Goal: Browse casually

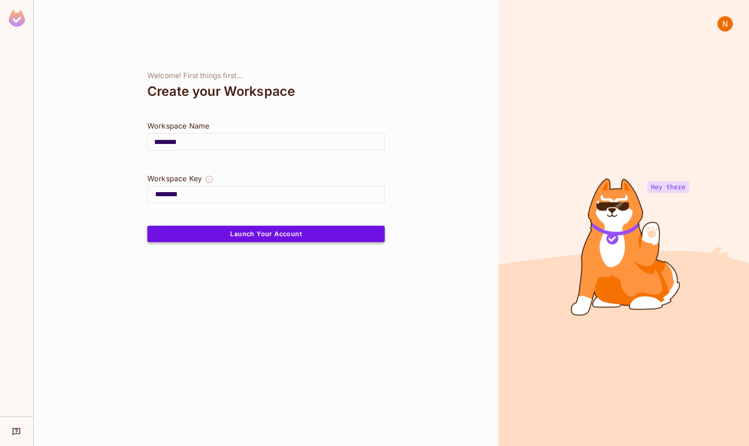
click at [304, 234] on button "Launch Your Account" at bounding box center [265, 234] width 237 height 16
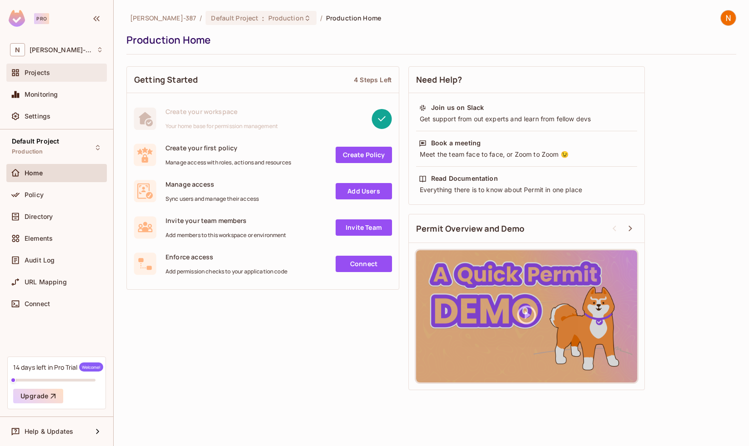
click at [54, 73] on div "Projects" at bounding box center [64, 72] width 79 height 7
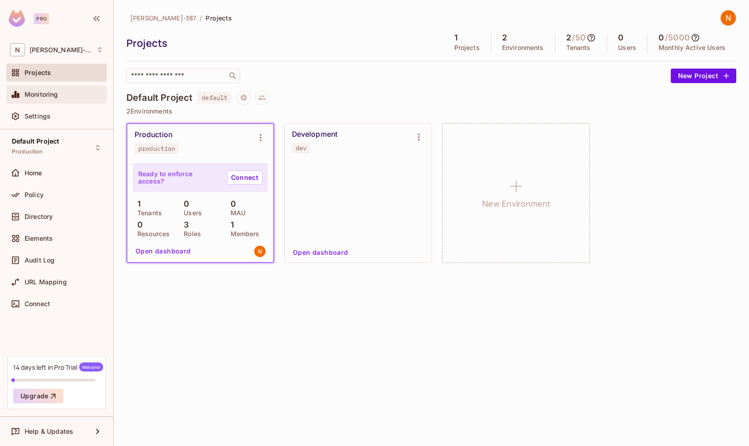
click at [54, 91] on span "Monitoring" at bounding box center [42, 94] width 34 height 7
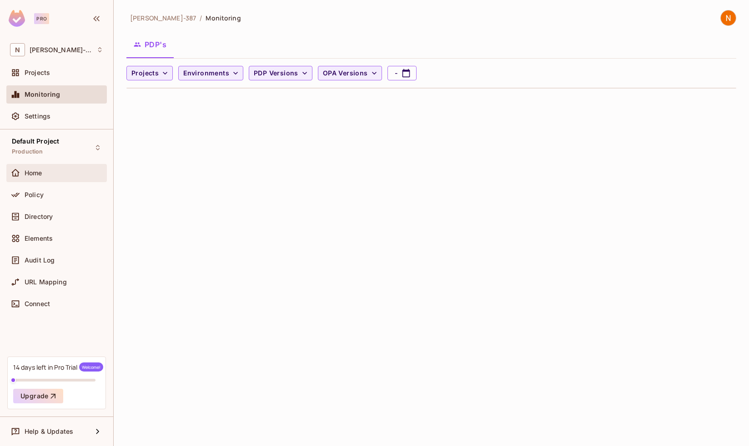
click at [52, 168] on div "Home" at bounding box center [56, 173] width 93 height 11
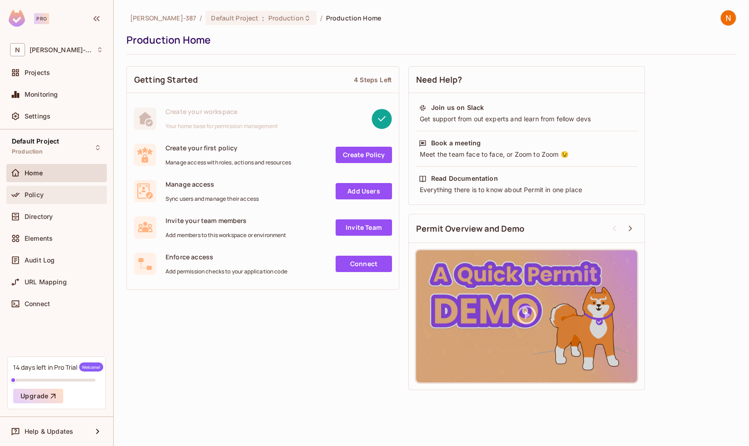
click at [68, 186] on div "Policy" at bounding box center [56, 195] width 100 height 18
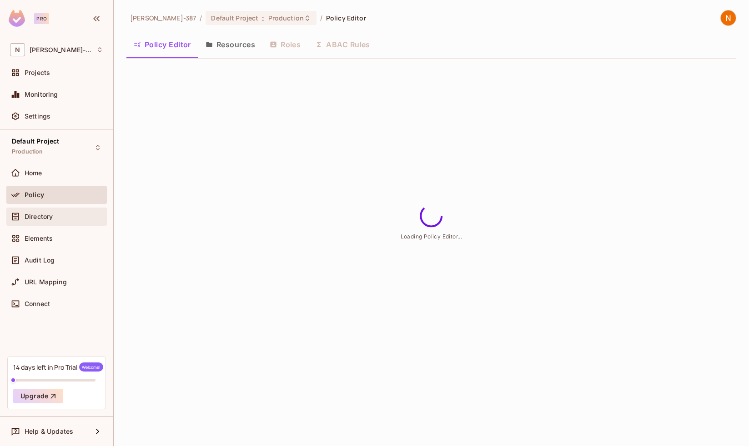
click at [62, 213] on div "Directory" at bounding box center [64, 216] width 79 height 7
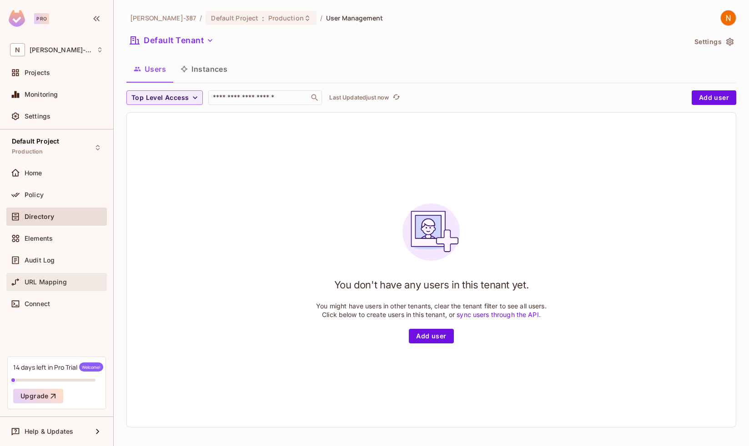
click at [54, 273] on div "URL Mapping" at bounding box center [56, 282] width 100 height 18
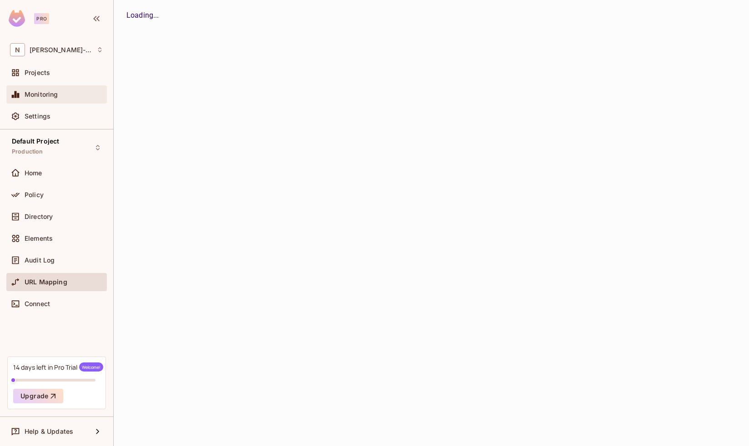
click at [52, 98] on span "Monitoring" at bounding box center [42, 94] width 34 height 7
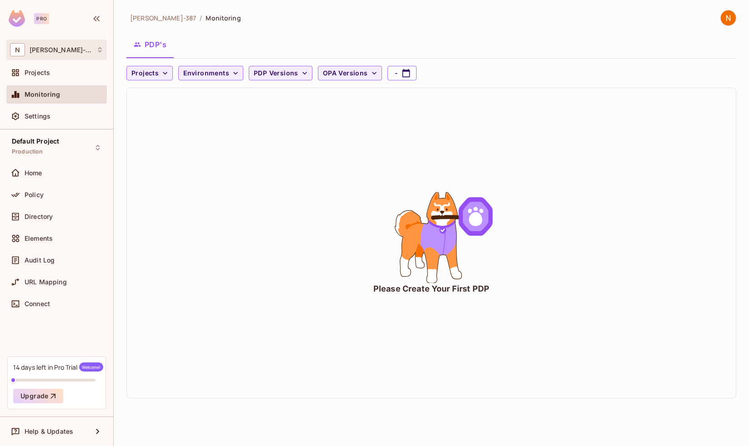
click at [58, 60] on div "N Nghi-387" at bounding box center [56, 50] width 100 height 20
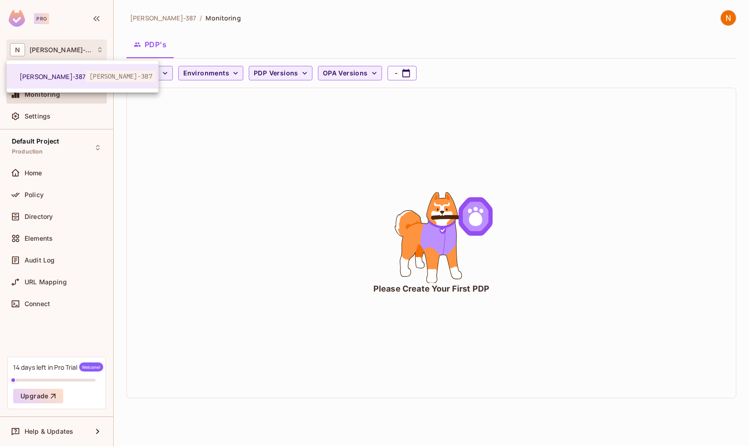
click at [61, 55] on div at bounding box center [374, 223] width 749 height 446
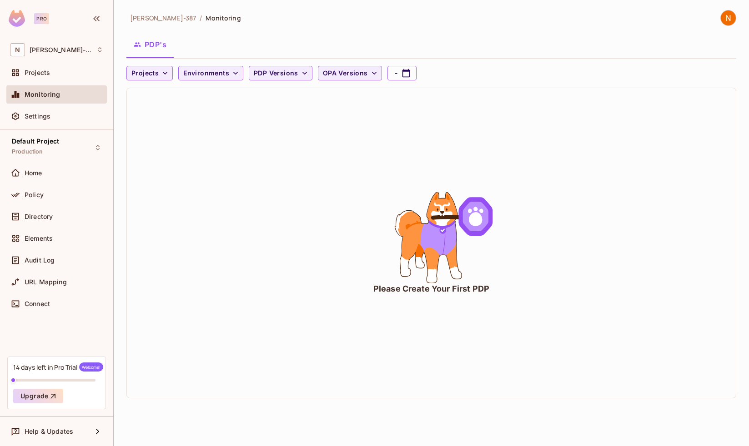
click at [57, 98] on span "Monitoring" at bounding box center [43, 94] width 36 height 7
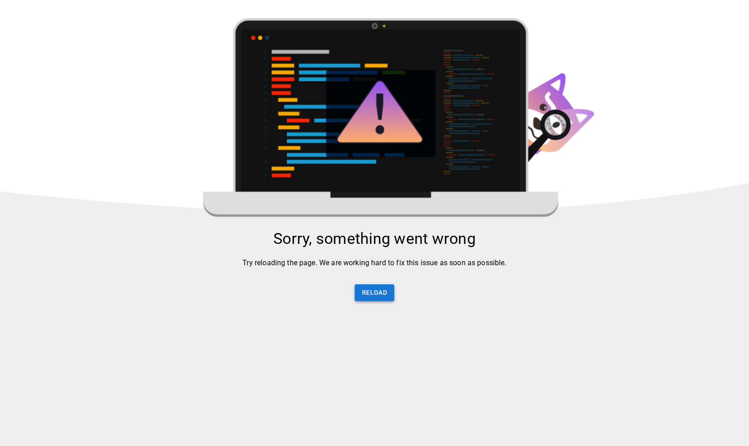
click at [389, 296] on button "Reload" at bounding box center [375, 293] width 40 height 17
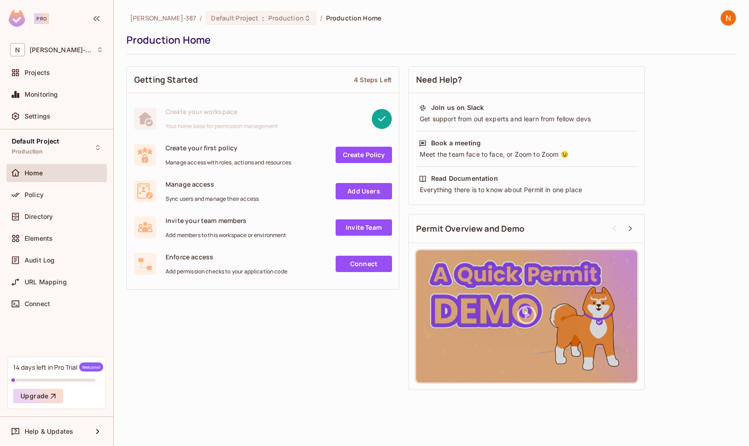
click at [384, 152] on link "Create Policy" at bounding box center [363, 155] width 56 height 16
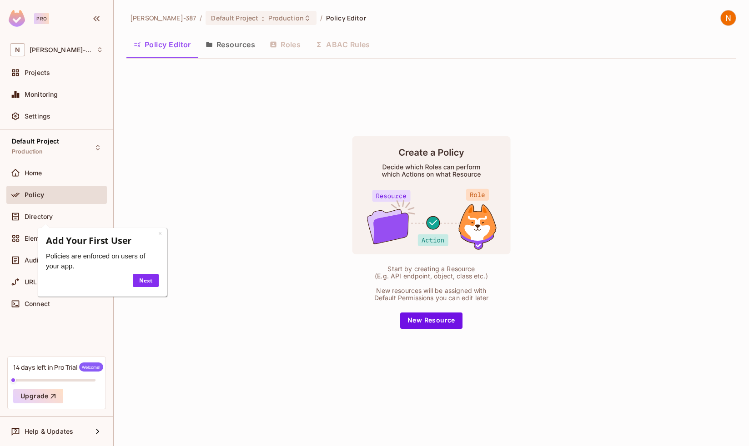
click at [416, 325] on button "New Resource" at bounding box center [431, 321] width 62 height 16
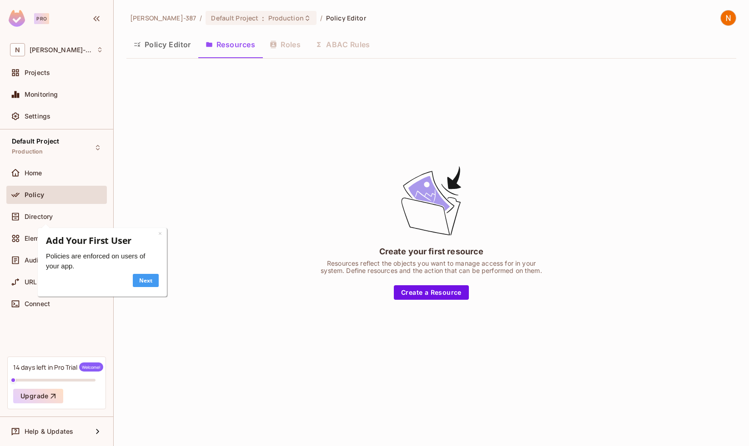
drag, startPoint x: 149, startPoint y: 285, endPoint x: 419, endPoint y: 494, distance: 341.6
click at [149, 285] on link "Next" at bounding box center [146, 280] width 26 height 13
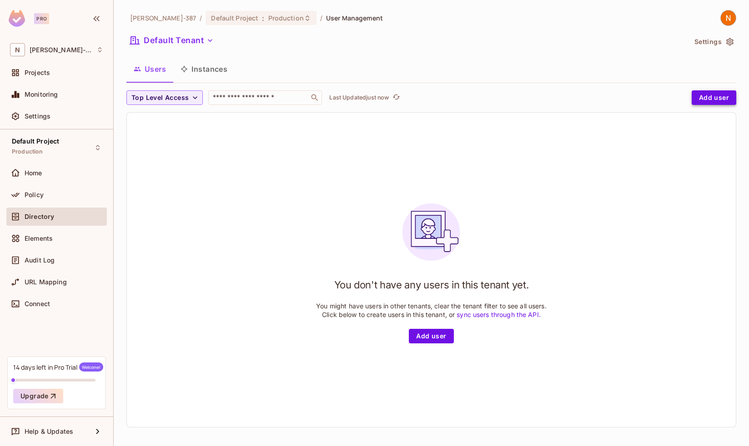
click at [709, 97] on button "Add user" at bounding box center [713, 97] width 45 height 15
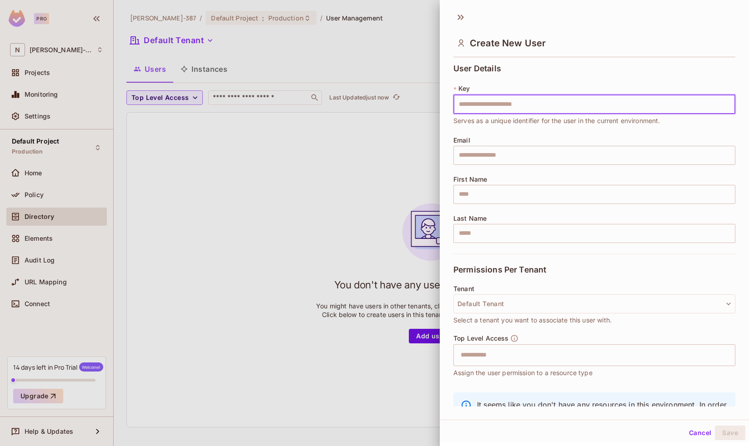
click at [424, 170] on div at bounding box center [374, 223] width 749 height 446
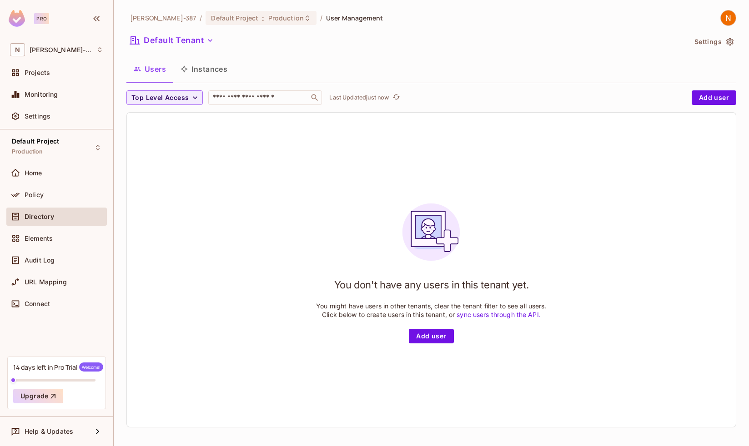
click at [36, 17] on div "Pro" at bounding box center [41, 18] width 15 height 11
click at [22, 22] on img at bounding box center [17, 18] width 16 height 17
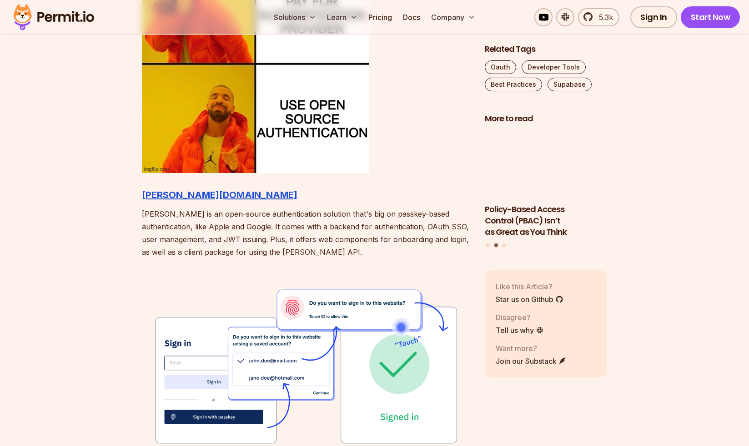
scroll to position [963, 0]
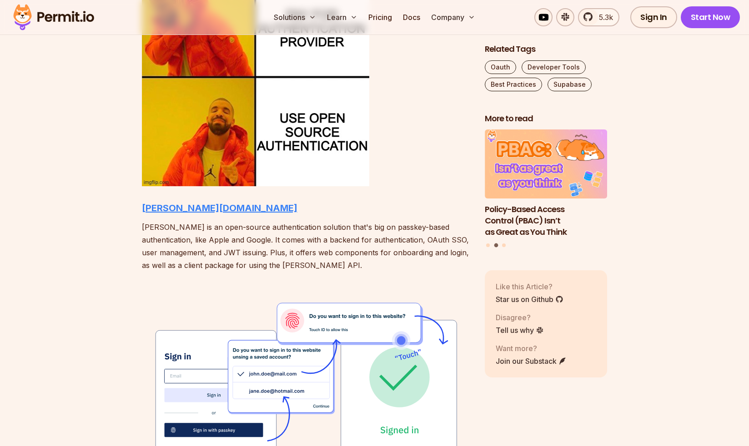
click at [170, 211] on strong "[PERSON_NAME][DOMAIN_NAME]" at bounding box center [219, 208] width 155 height 11
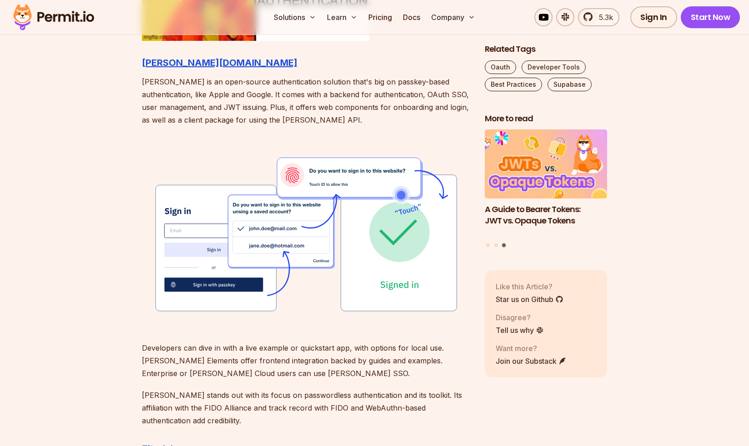
scroll to position [1082, 0]
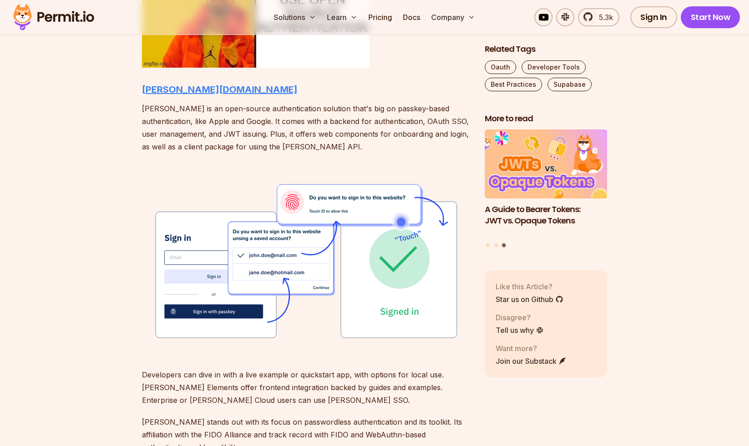
click at [164, 90] on strong "[PERSON_NAME][DOMAIN_NAME]" at bounding box center [219, 89] width 155 height 11
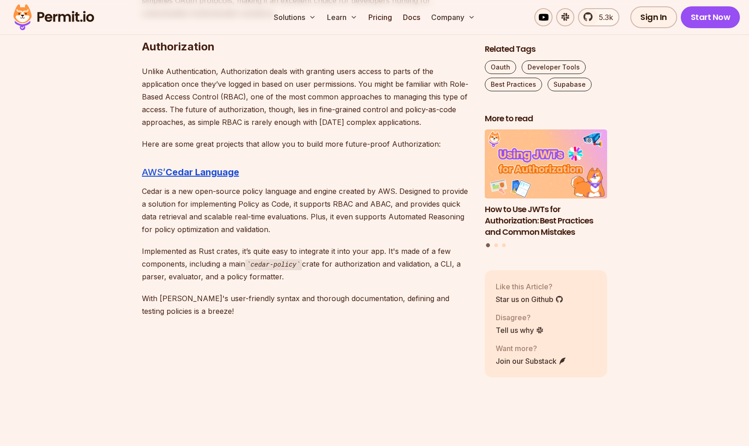
scroll to position [1949, 0]
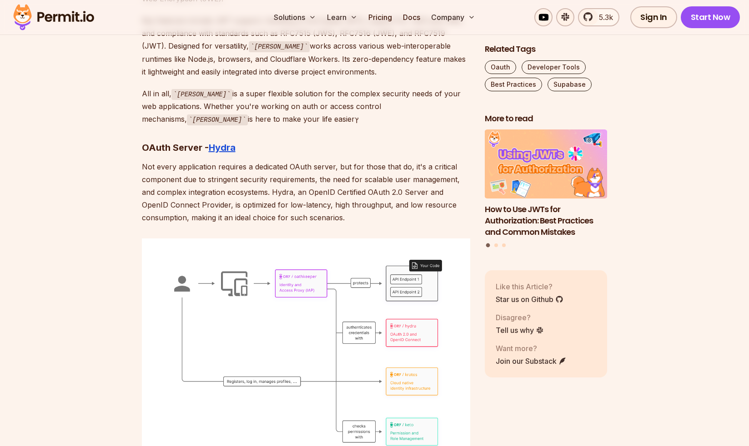
scroll to position [4296, 0]
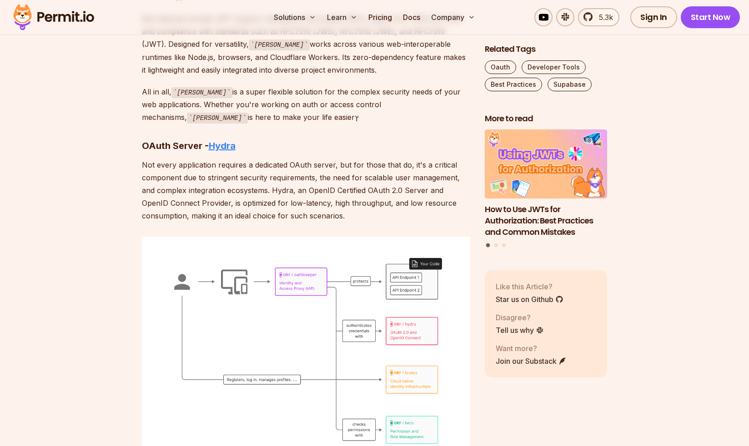
click at [225, 140] on strong "Hydra" at bounding box center [222, 145] width 27 height 11
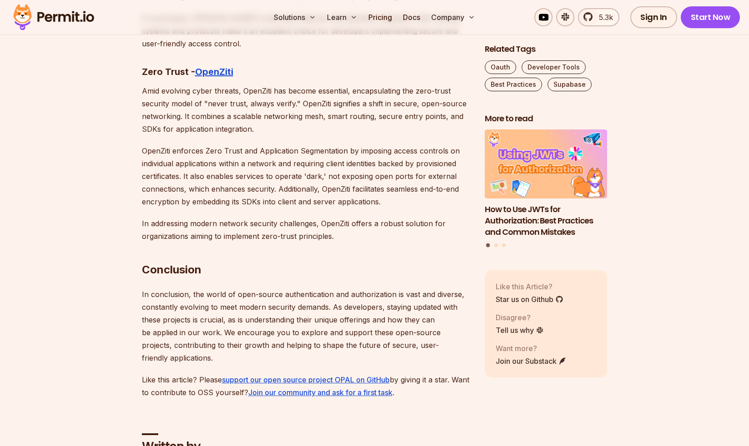
scroll to position [4884, 0]
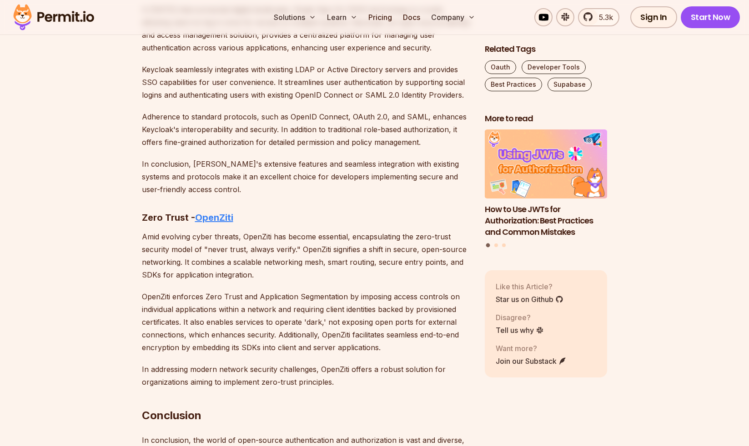
click at [216, 212] on strong "OpenZiti" at bounding box center [214, 217] width 38 height 11
